Goal: Check status: Check status

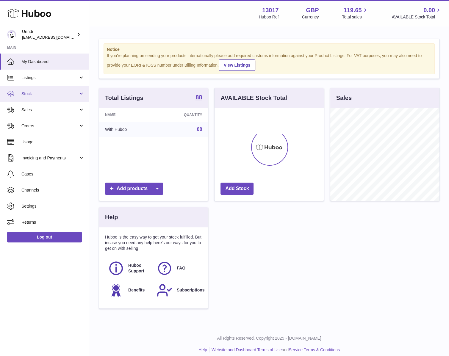
scroll to position [93, 109]
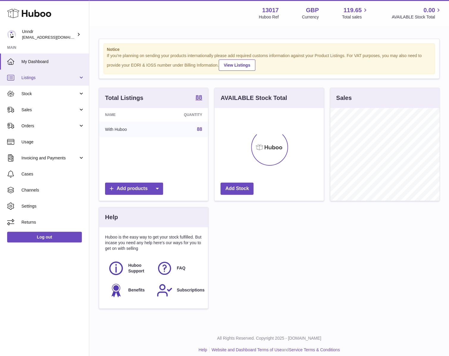
click at [56, 80] on link "Listings" at bounding box center [44, 78] width 89 height 16
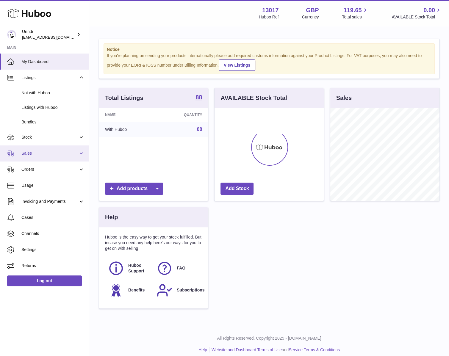
click at [43, 154] on span "Sales" at bounding box center [49, 154] width 57 height 6
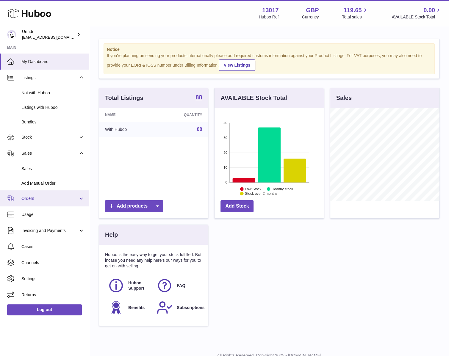
click at [31, 197] on span "Orders" at bounding box center [49, 199] width 57 height 6
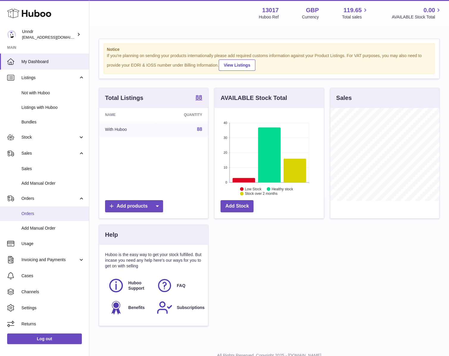
click at [45, 215] on span "Orders" at bounding box center [52, 214] width 63 height 6
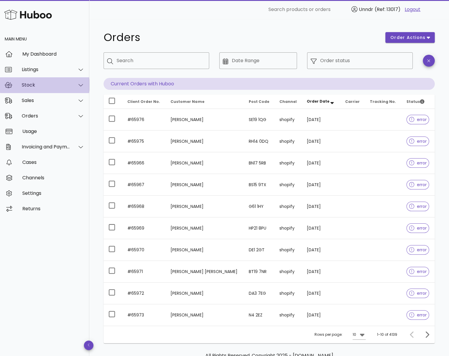
click at [59, 86] on div "Stock" at bounding box center [46, 85] width 48 height 6
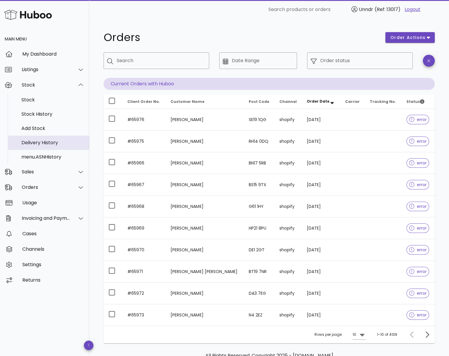
click at [43, 143] on div "Delivery History" at bounding box center [52, 143] width 63 height 6
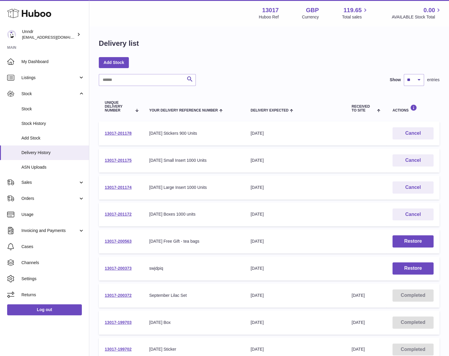
click at [122, 129] on td "13017-201178" at bounding box center [121, 133] width 44 height 24
click at [121, 134] on link "13017-201178" at bounding box center [118, 133] width 27 height 5
